Goal: Find specific page/section: Find specific page/section

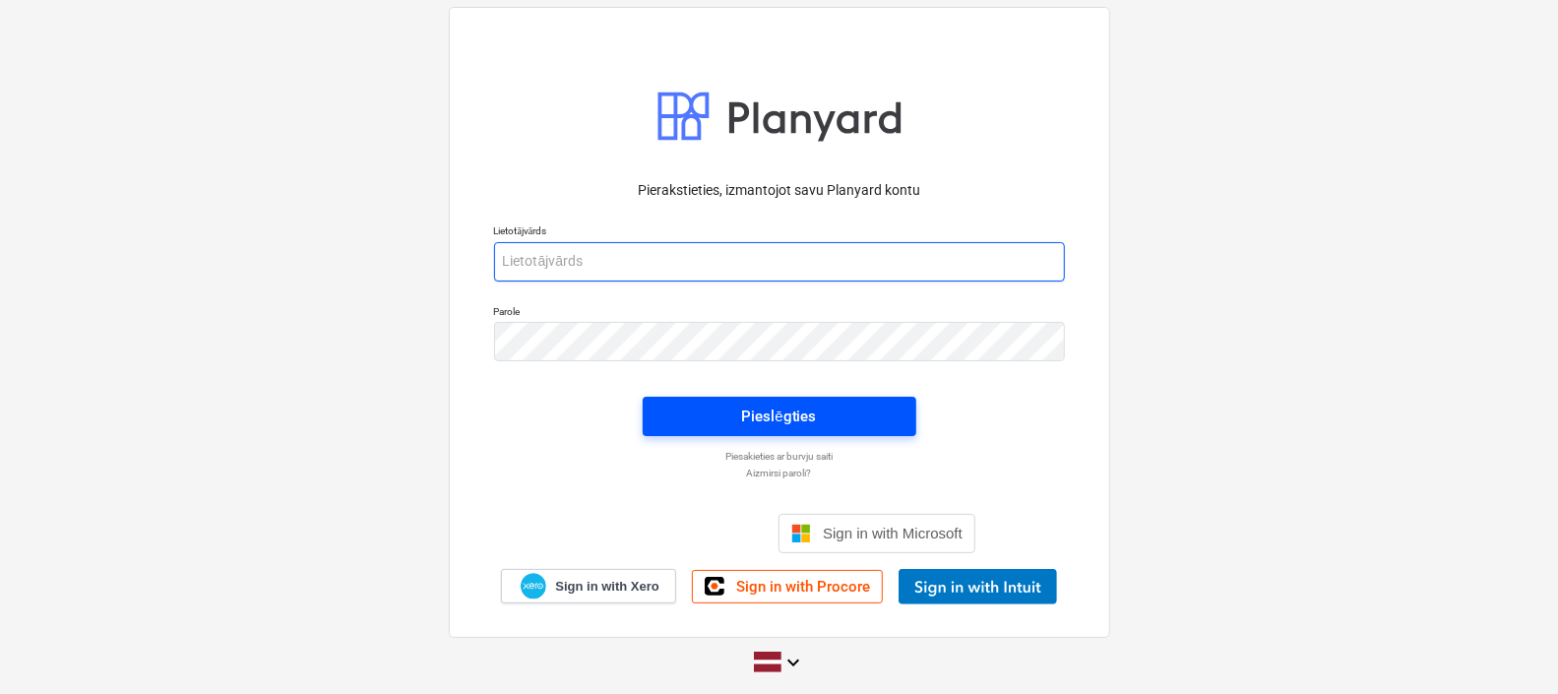
type input "[EMAIL_ADDRESS][DOMAIN_NAME]"
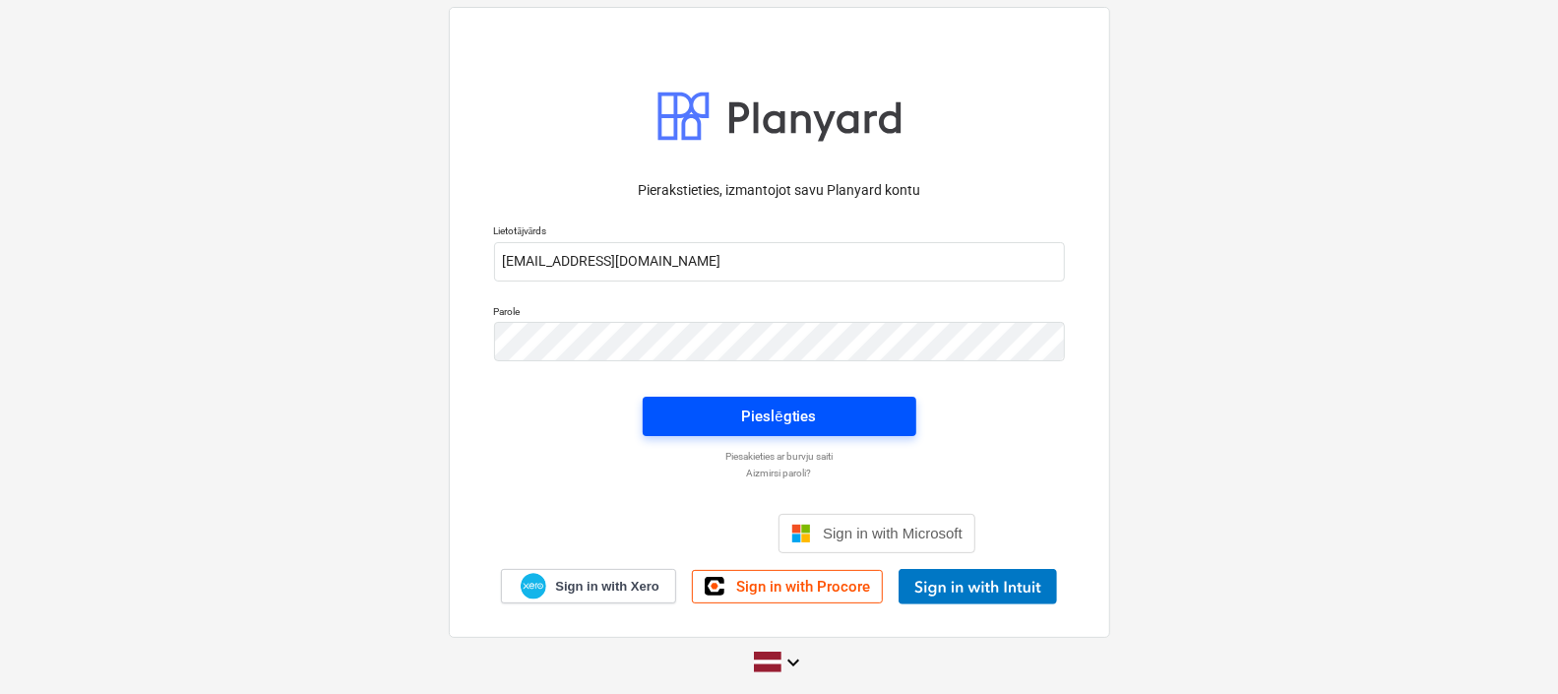
click at [810, 411] on div "Pieslēgties" at bounding box center [778, 417] width 75 height 26
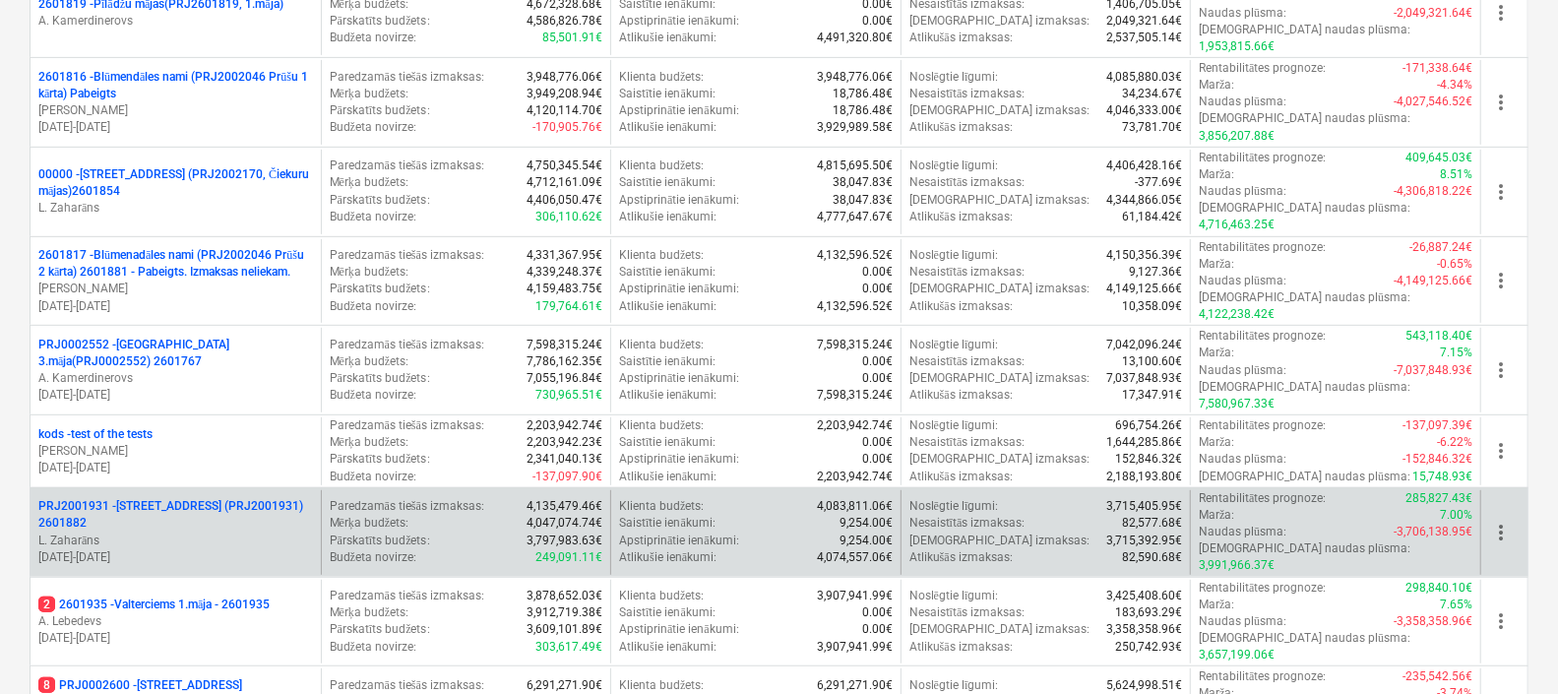
scroll to position [491, 0]
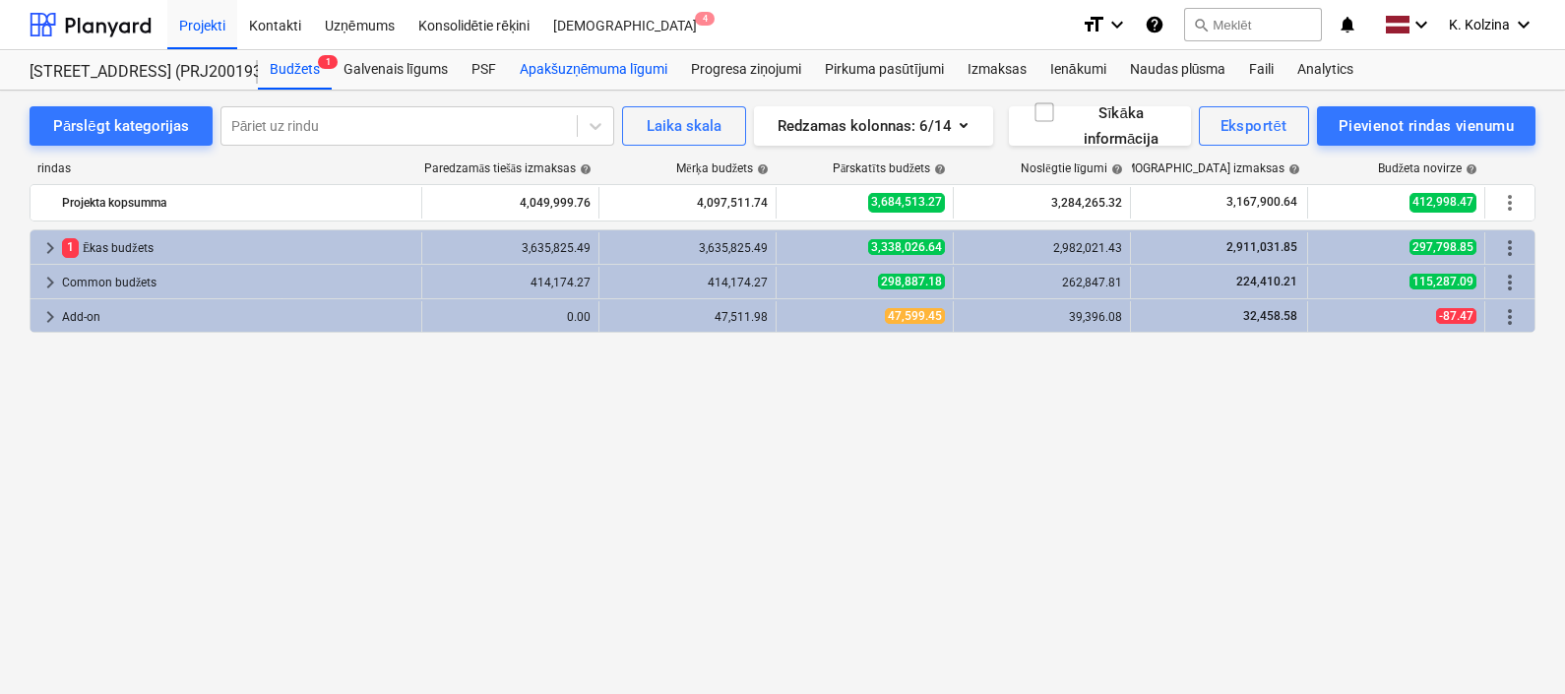
click at [571, 59] on div "Apakšuzņēmuma līgumi" at bounding box center [593, 69] width 171 height 39
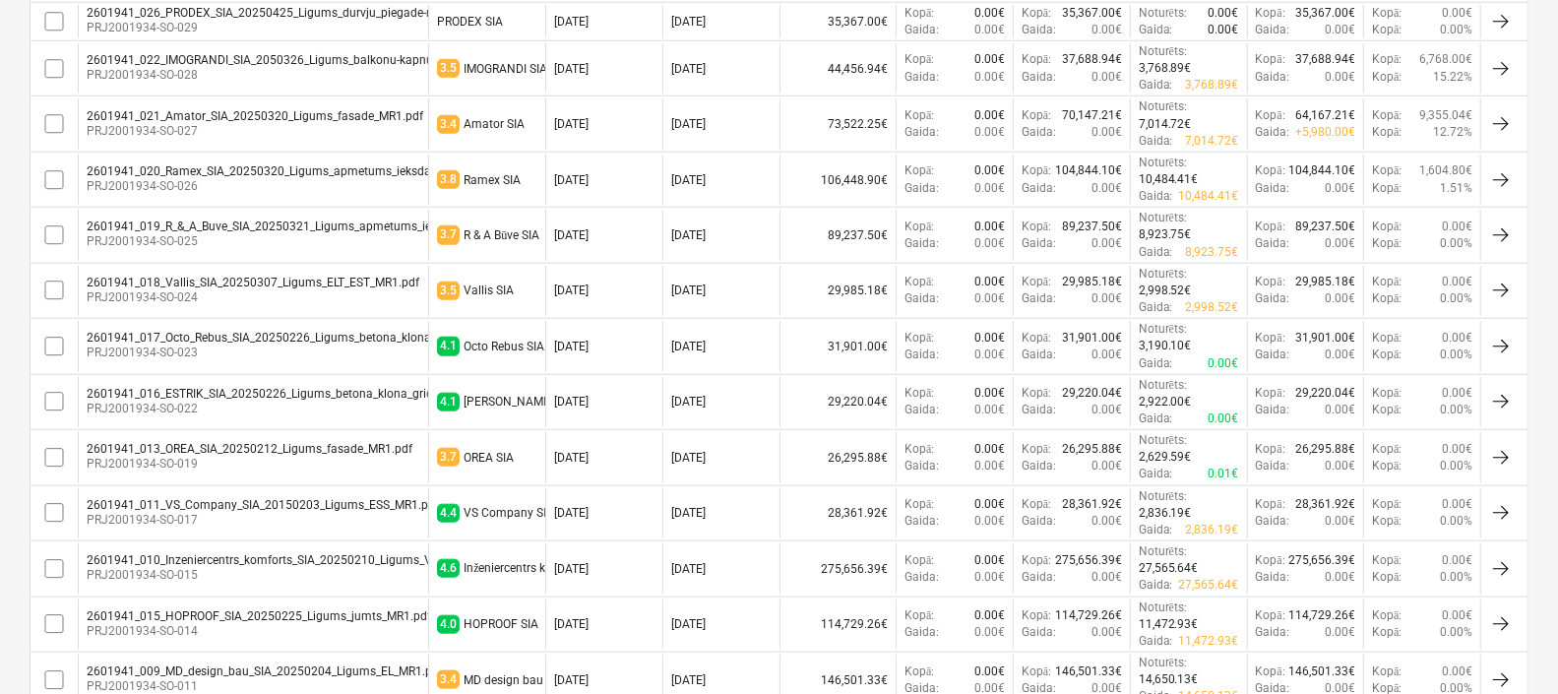
scroll to position [1108, 0]
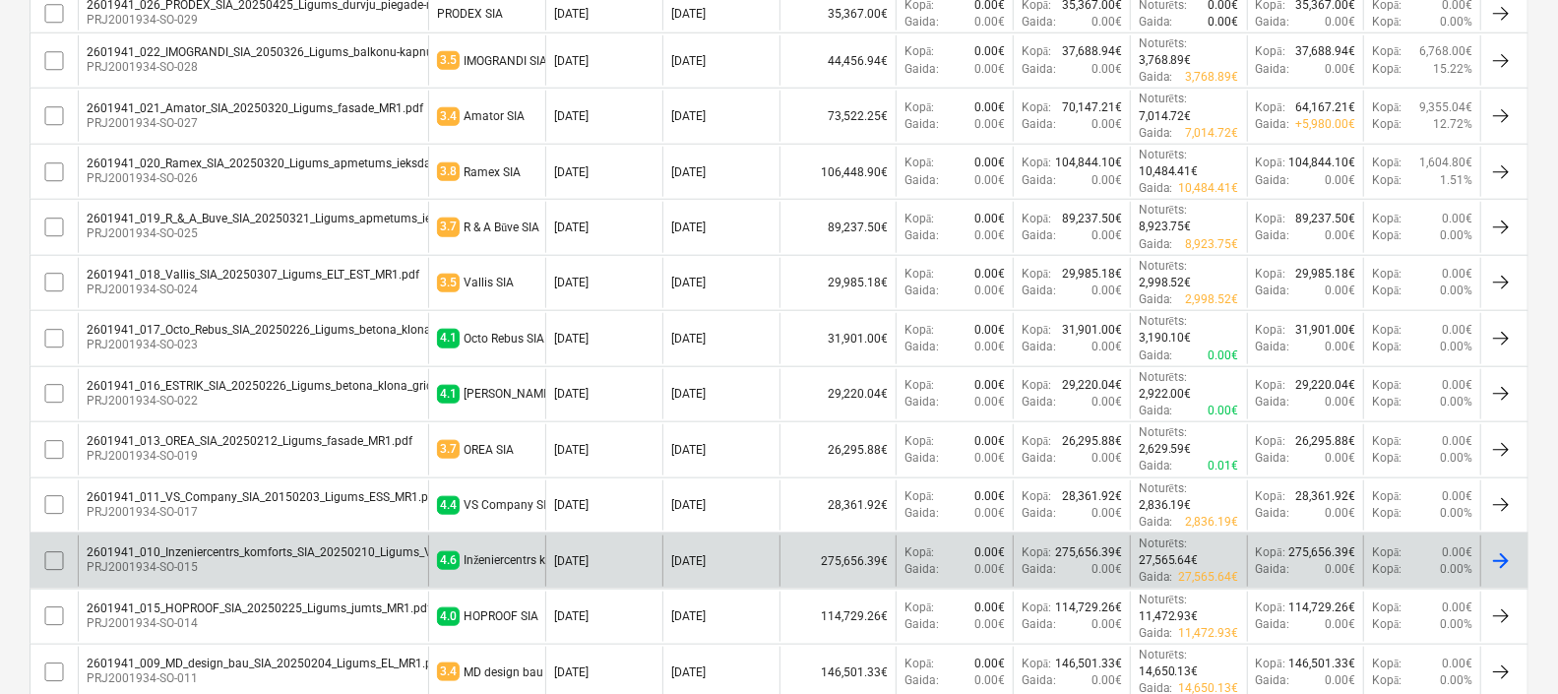
click at [351, 545] on div "2601941_010_Inzeniercentrs_komforts_SIA_20250210_Ligums_Vent_UK_Apk_MR1.pdf" at bounding box center [316, 552] width 458 height 14
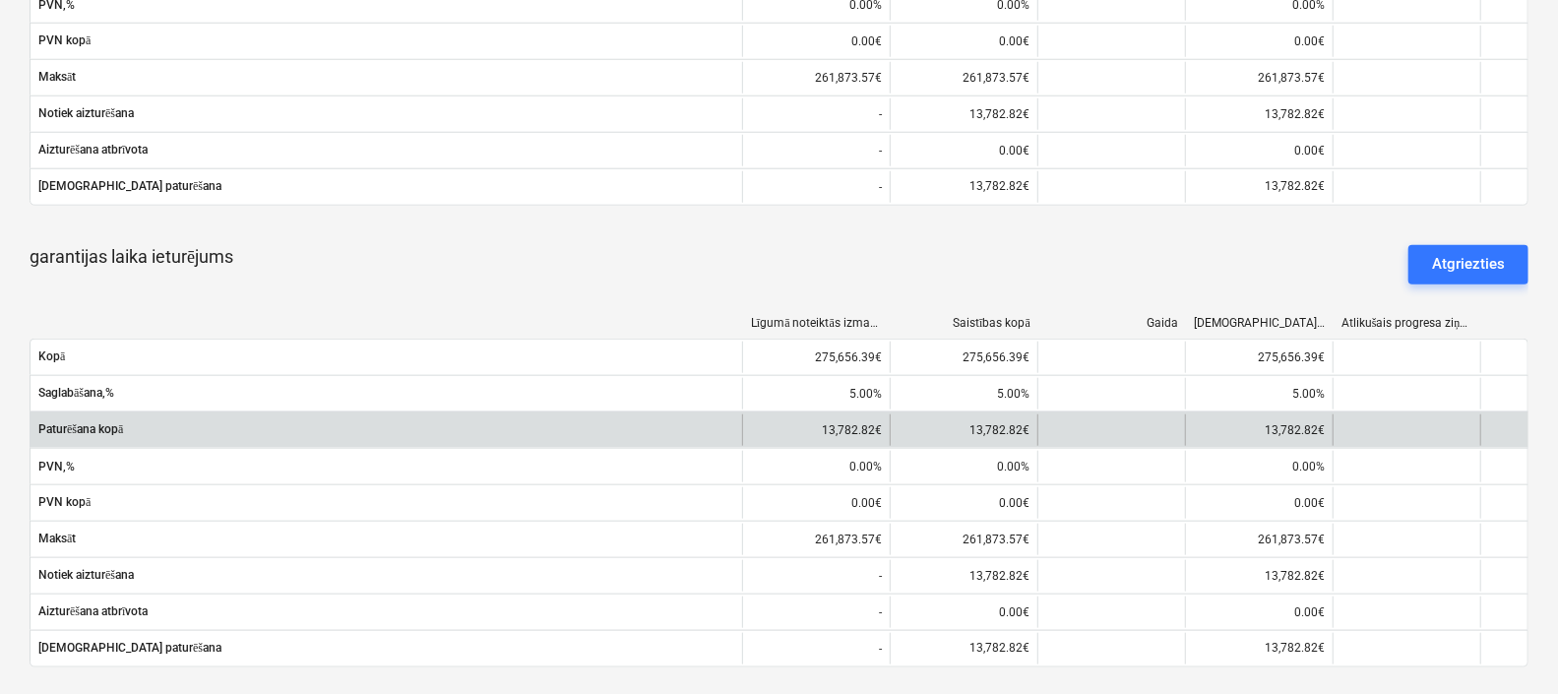
scroll to position [1231, 0]
